Goal: Check status

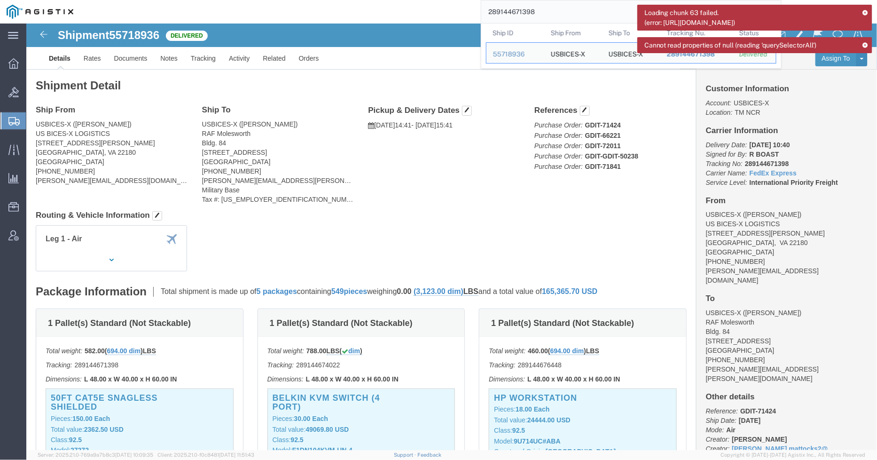
scroll to position [522, 0]
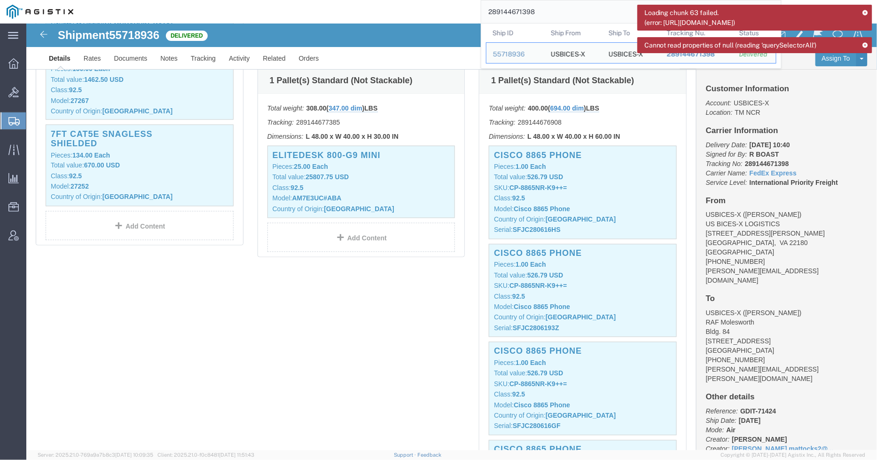
click at [8, 120] on icon at bounding box center [13, 121] width 11 height 8
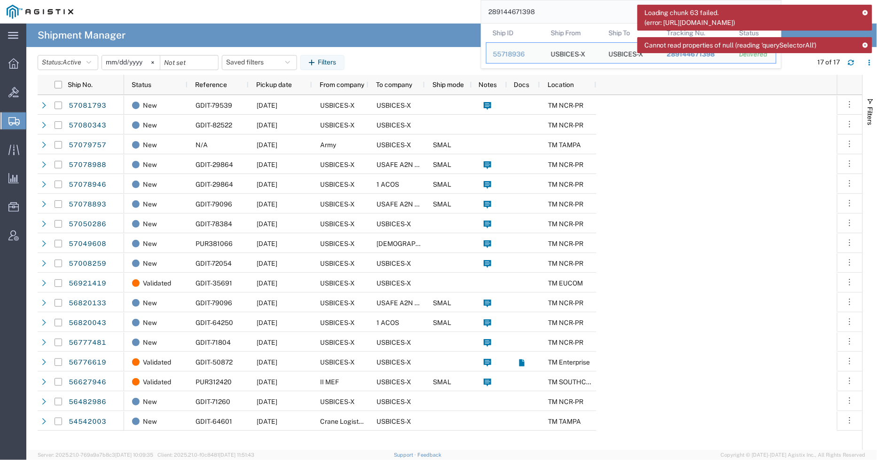
drag, startPoint x: 559, startPoint y: 10, endPoint x: 460, endPoint y: 10, distance: 98.7
click at [460, 10] on div "289144671398 Ship ID Ship From Ship To Tracking Nu. Status Ship ID 55718936 Shi…" at bounding box center [431, 12] width 702 height 24
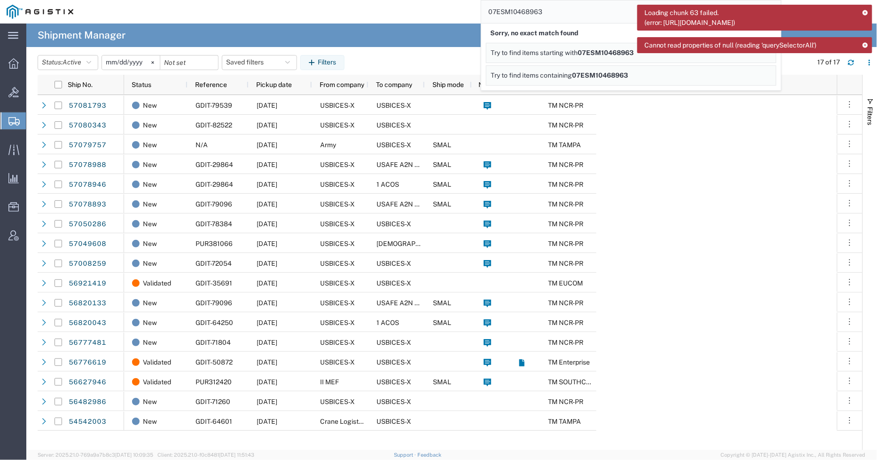
drag, startPoint x: 553, startPoint y: 10, endPoint x: 541, endPoint y: 12, distance: 11.8
click at [541, 12] on input "07ESM10468963" at bounding box center [624, 11] width 286 height 23
type input "07ESM1046893"
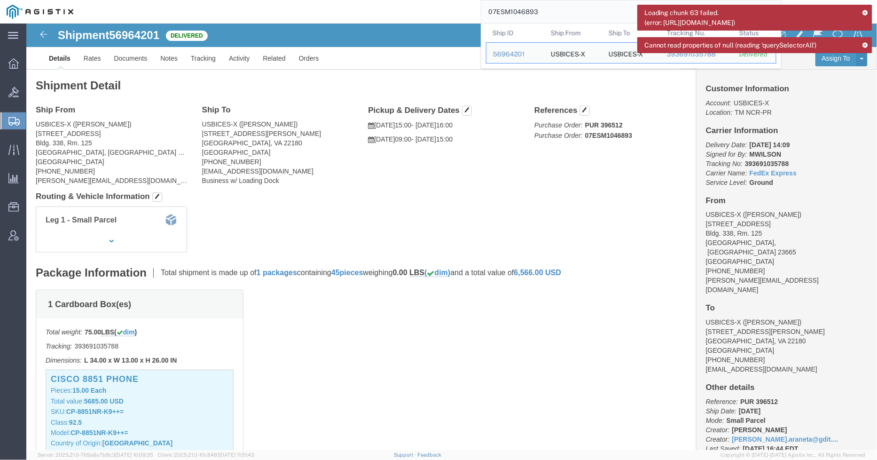
click at [867, 11] on icon at bounding box center [865, 12] width 7 height 5
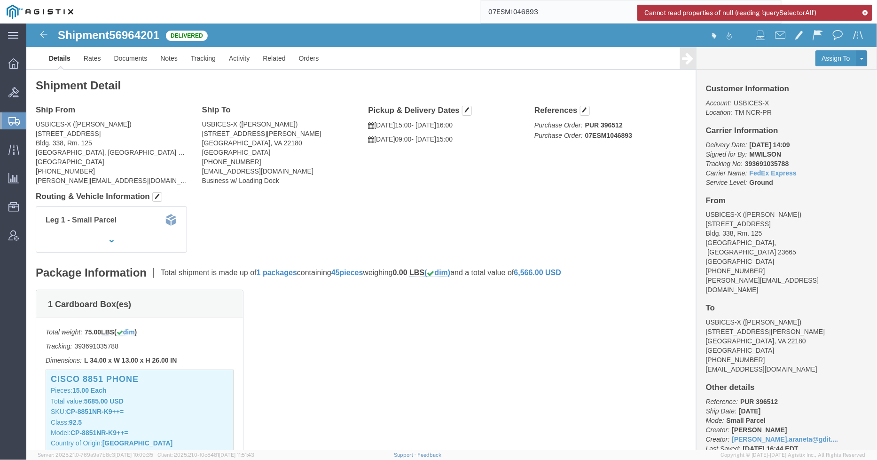
click at [866, 12] on icon at bounding box center [865, 12] width 7 height 5
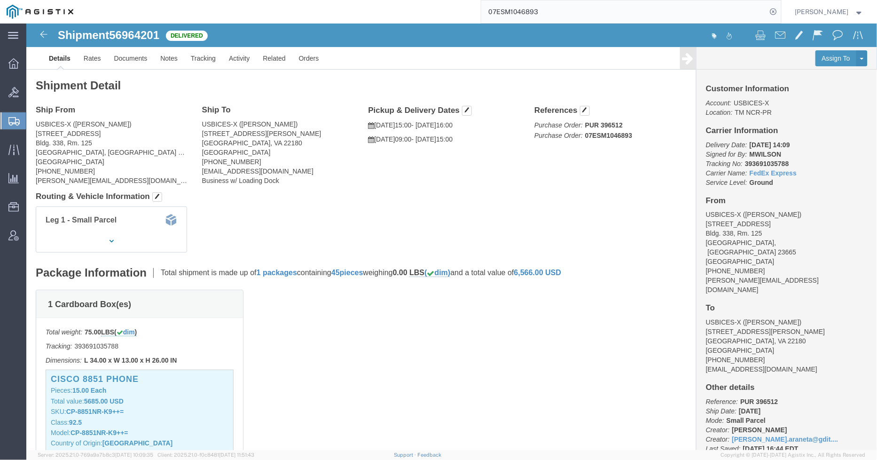
click h4 "Routing & Vehicle Information"
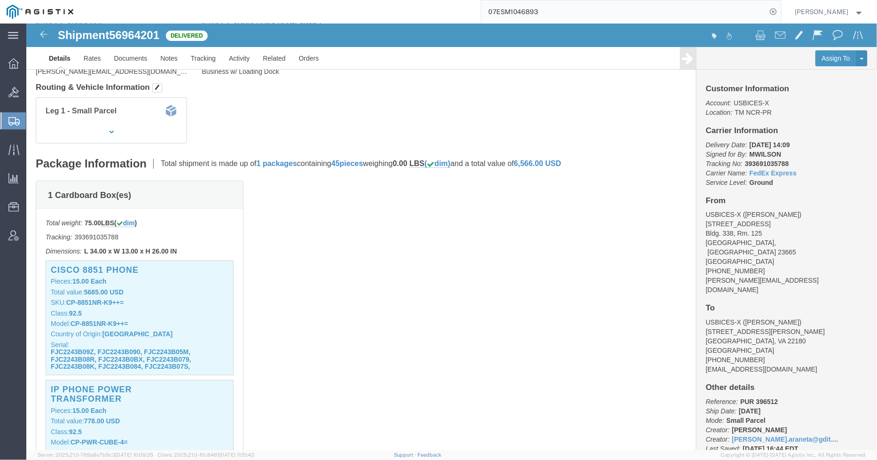
scroll to position [209, 0]
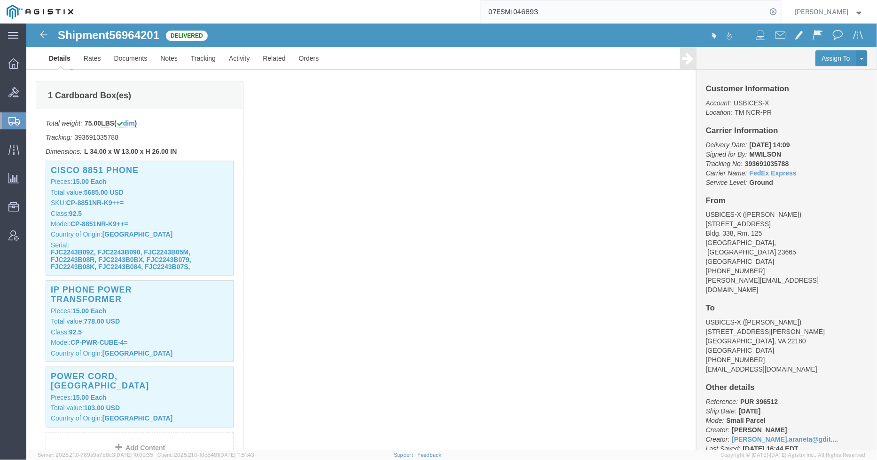
click div "1 Cardboard Box(es) Total weight: 75.00 LBS ( dim ) Tracking: 393691035788 Dime…"
